Goal: Submit feedback/report problem

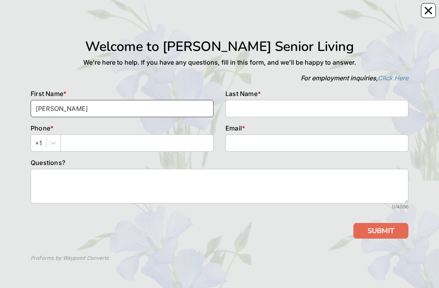
type input "[PERSON_NAME]"
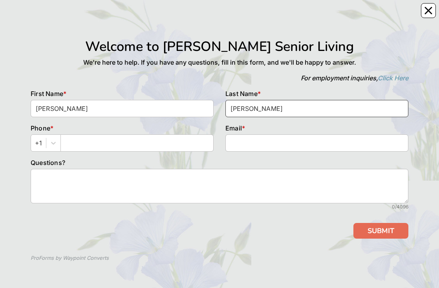
type input "[PERSON_NAME]"
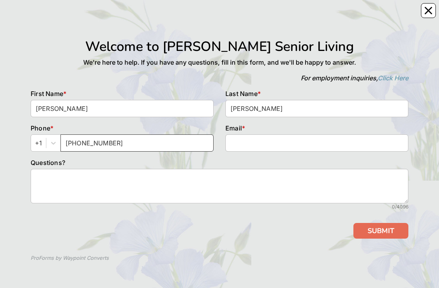
type input "[PHONE_NUMBER]"
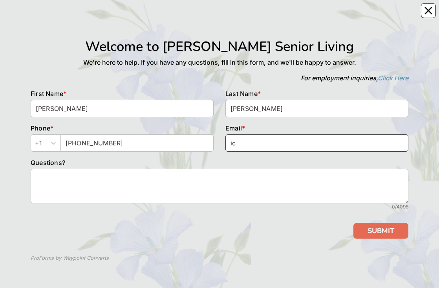
type input "i"
type input "[EMAIL_ADDRESS][PERSON_NAME][DOMAIN_NAME]"
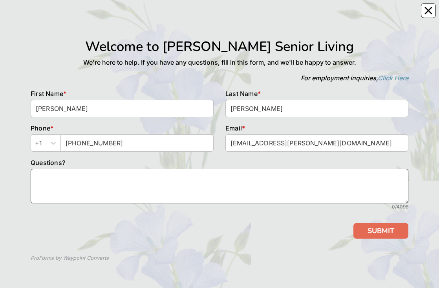
click at [165, 182] on textarea at bounding box center [219, 186] width 377 height 35
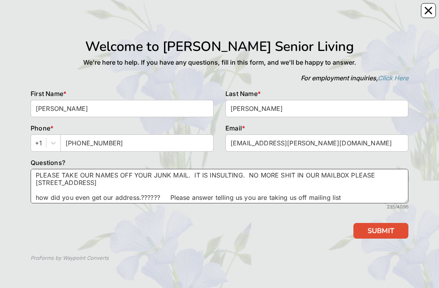
type textarea "PLEASE TAKE OUR NAMES OFF YOUR JUNK MAIL. IT IS INSULTING. NO MORE SHIT IN OUR …"
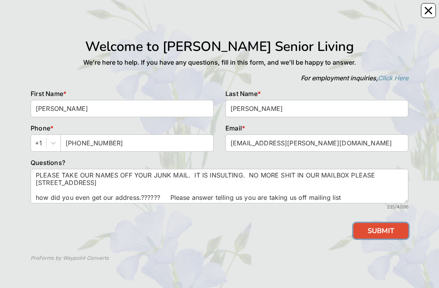
click at [375, 232] on button "SUBMIT" at bounding box center [380, 231] width 55 height 16
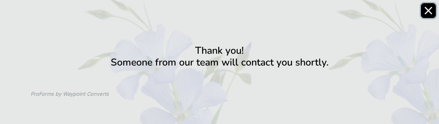
click at [426, 14] on icon "Close" at bounding box center [428, 11] width 8 height 8
